Goal: Find specific page/section: Find specific page/section

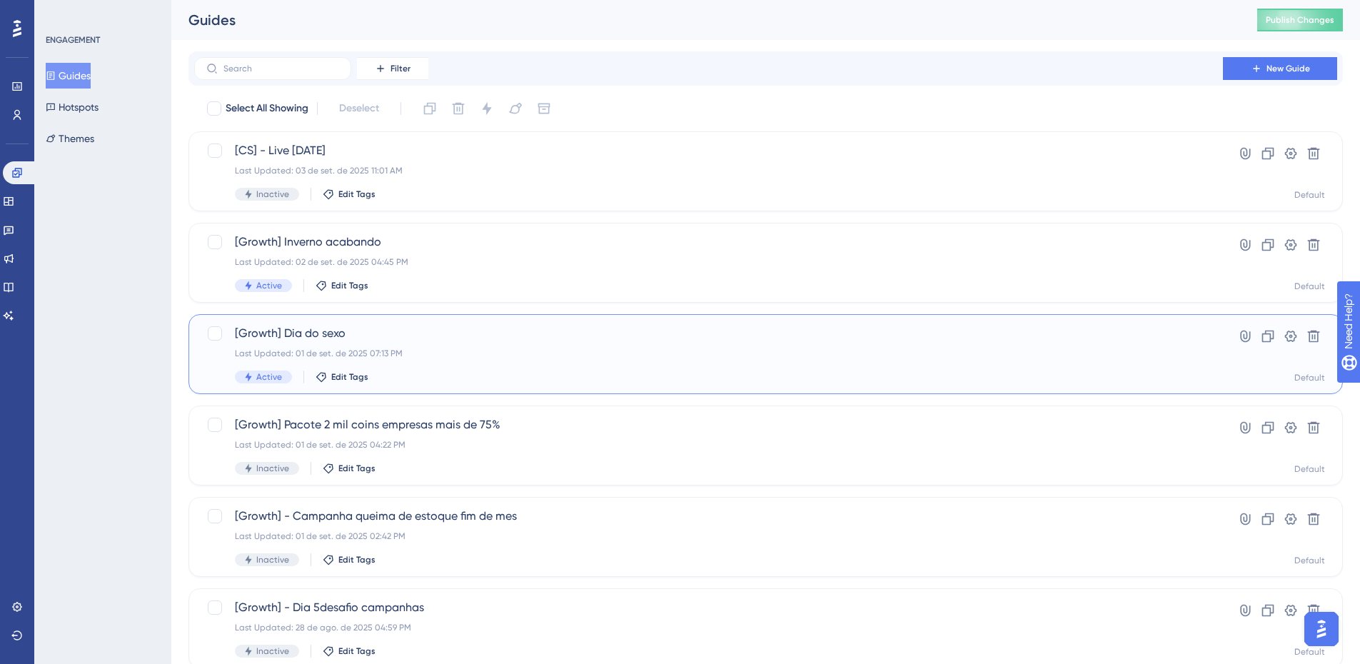
click at [649, 323] on div "[Growth] Dia do sexo Last Updated: 01 de set. de 2025 07:13 PM Active Edit Tags…" at bounding box center [765, 354] width 1154 height 80
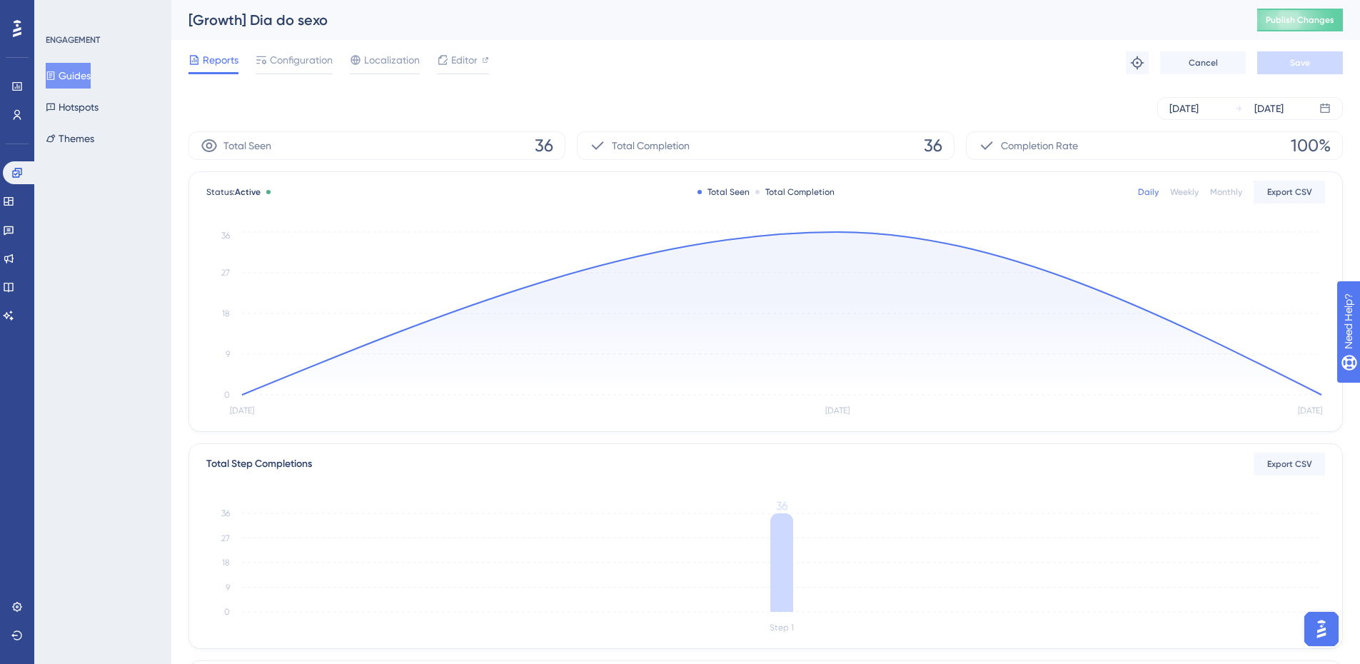
scroll to position [241, 0]
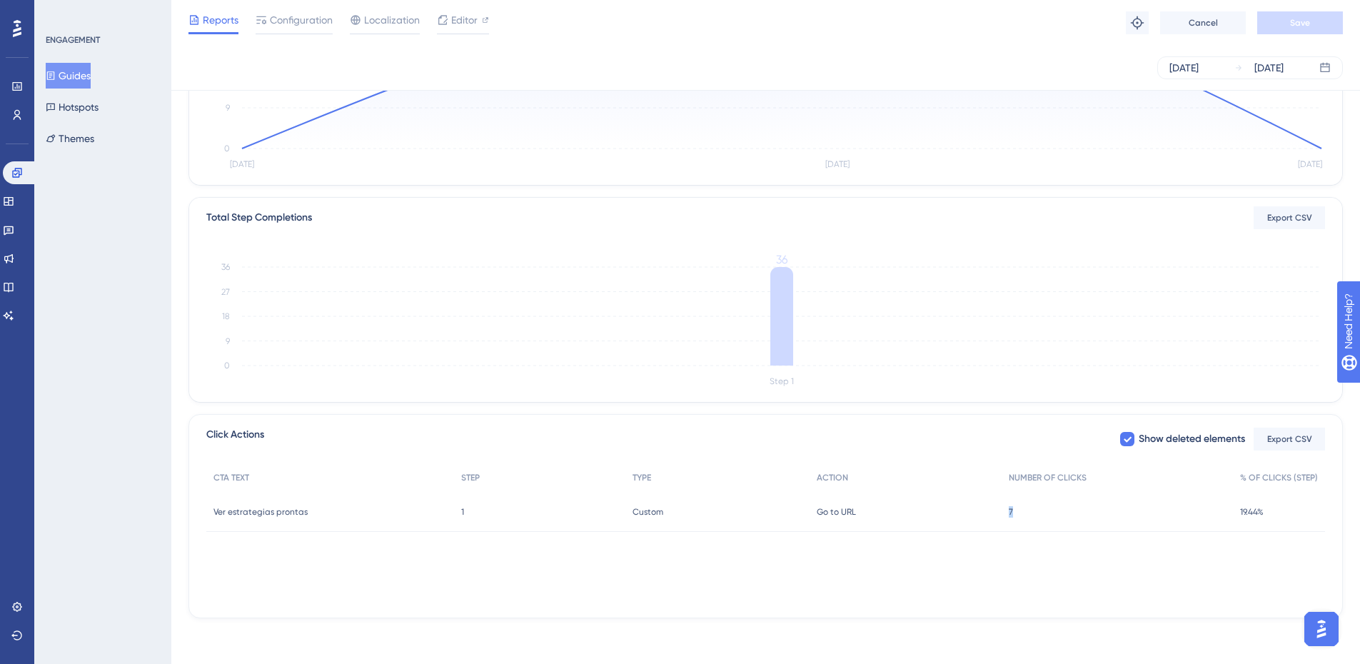
click at [0, 0] on div "Ver estrategias prontas Ver estrategias prontas 1 1 Custom Custom Go to URL Go …" at bounding box center [0, 0] width 0 height 0
click at [988, 552] on div "CTA TEXT STEP TYPE ACTION NUMBER OF CLICKS % OF CLICKS (STEP) Ver estrategias p…" at bounding box center [765, 534] width 1118 height 143
drag, startPoint x: 1081, startPoint y: 508, endPoint x: 1011, endPoint y: 503, distance: 70.8
click at [1011, 503] on div "7 7" at bounding box center [1116, 512] width 231 height 40
click at [987, 549] on div "CTA TEXT STEP TYPE ACTION NUMBER OF CLICKS % OF CLICKS (STEP) Ver estrategias p…" at bounding box center [765, 534] width 1118 height 143
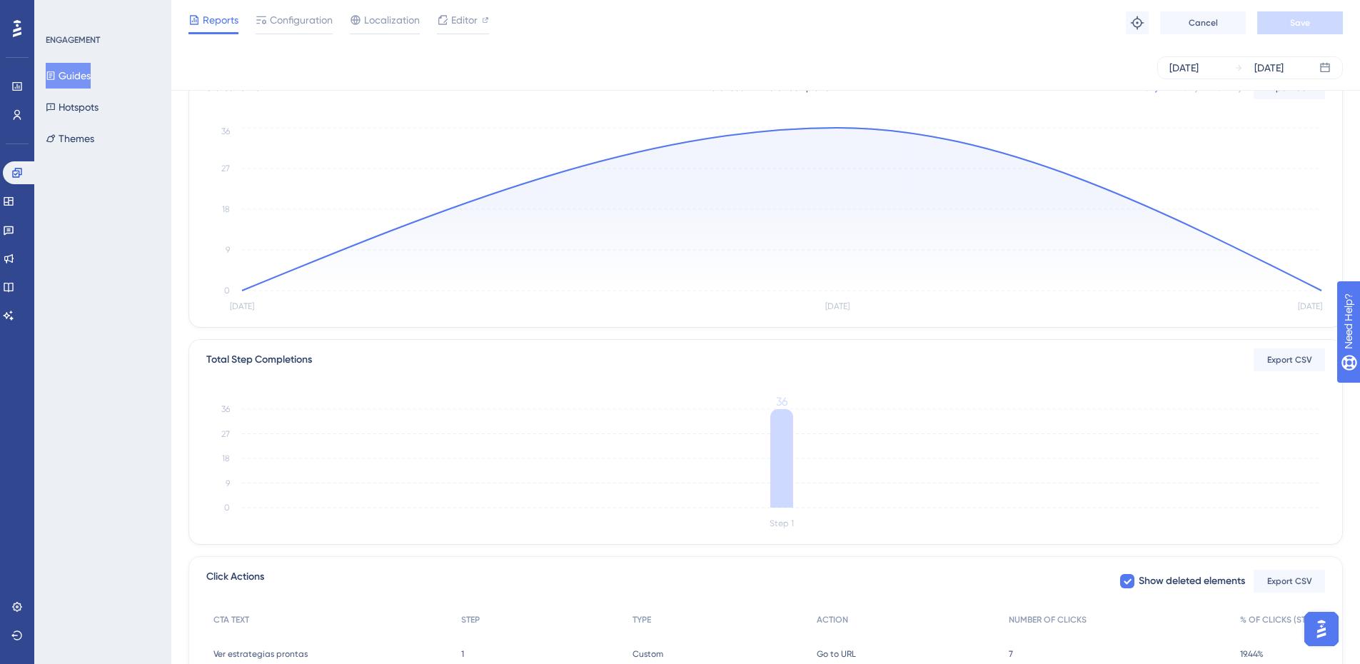
scroll to position [0, 0]
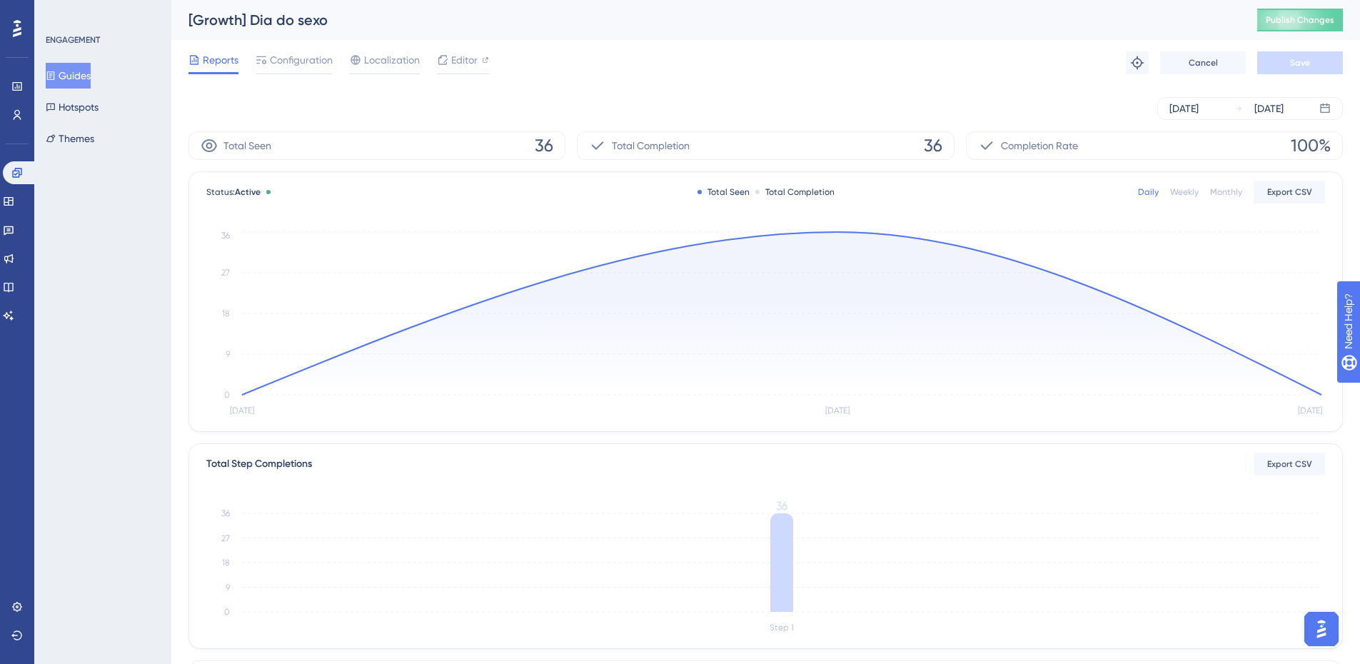
click at [78, 62] on div "ENGAGEMENT Guides Hotspots Themes" at bounding box center [104, 92] width 116 height 117
click at [79, 74] on button "Guides" at bounding box center [68, 76] width 45 height 26
click at [27, 171] on link at bounding box center [20, 172] width 34 height 23
